Goal: Register for event/course

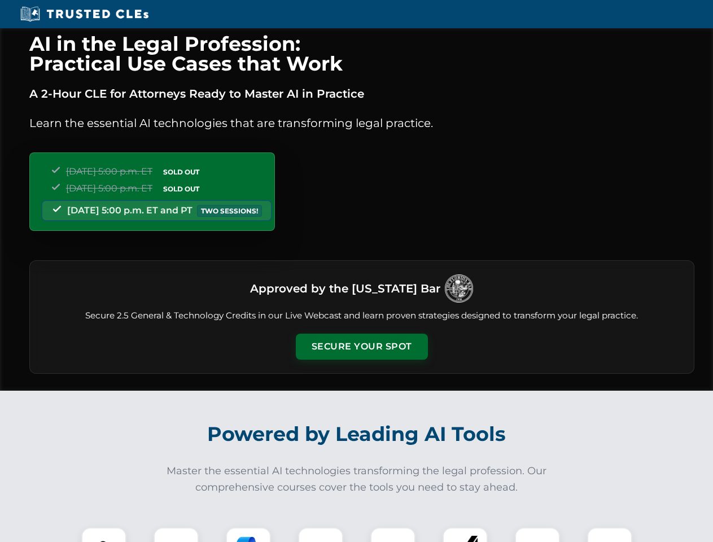
click at [361, 346] on button "Secure Your Spot" at bounding box center [362, 346] width 132 height 26
click at [104, 534] on img at bounding box center [103, 549] width 33 height 33
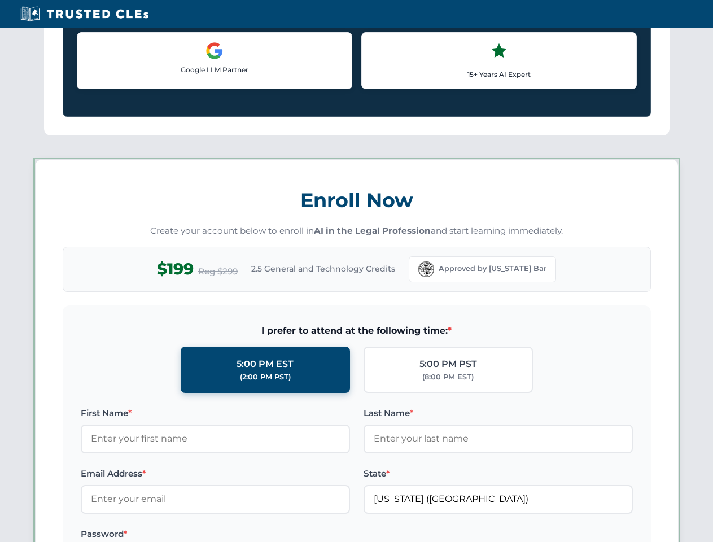
click at [248, 534] on label "Password *" at bounding box center [215, 534] width 269 height 14
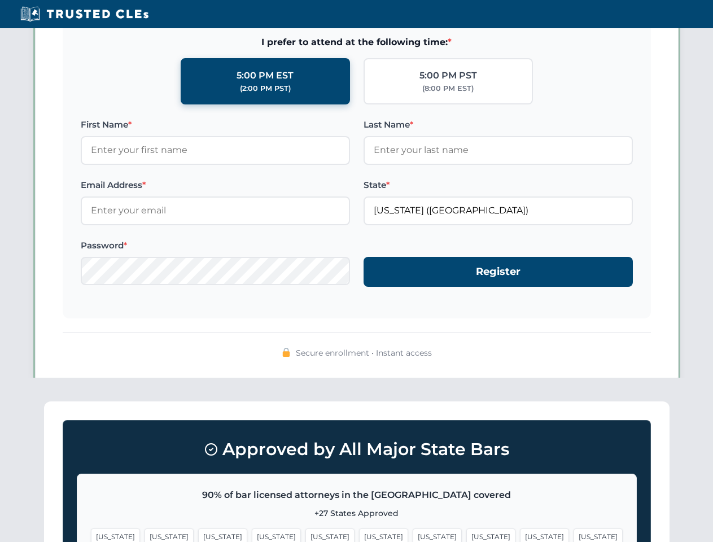
click at [520, 534] on span "[US_STATE]" at bounding box center [544, 536] width 49 height 16
